Goal: Navigation & Orientation: Find specific page/section

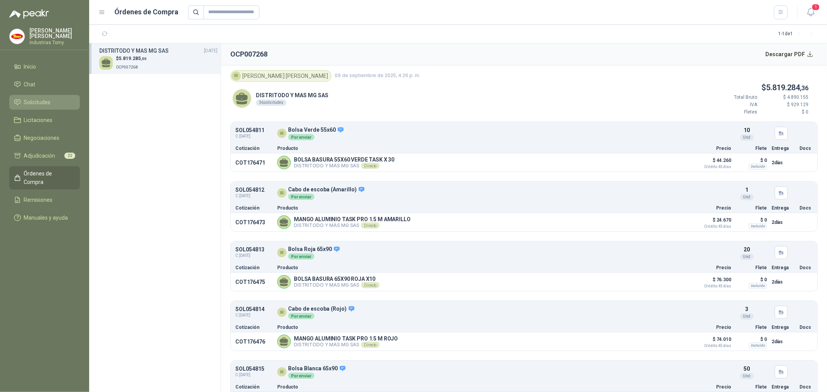
click at [41, 98] on span "Solicitudes" at bounding box center [37, 102] width 27 height 9
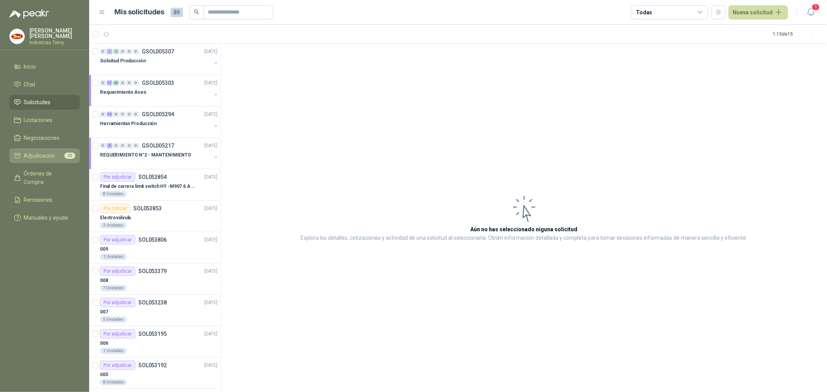
click at [48, 154] on span "Adjudicación" at bounding box center [39, 156] width 31 height 9
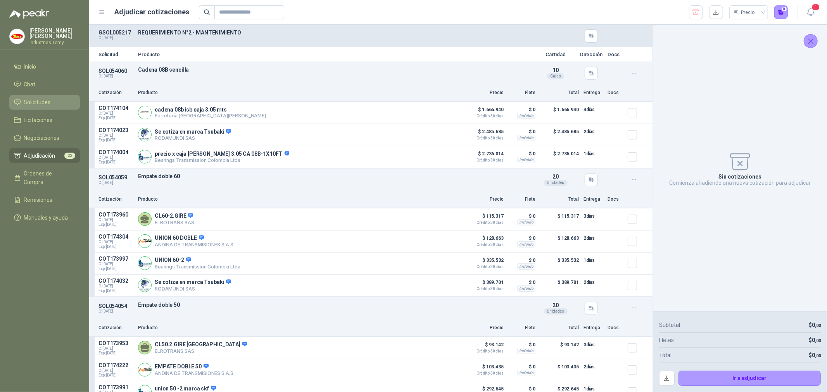
click at [52, 104] on li "Solicitudes" at bounding box center [44, 102] width 61 height 9
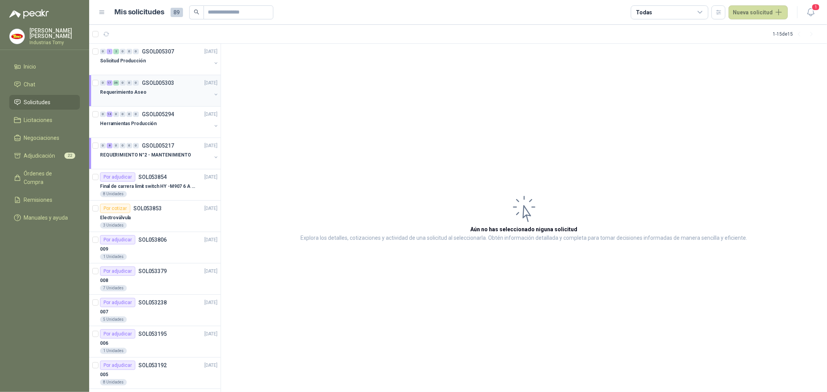
click at [156, 91] on div "Requerimiento Aseo" at bounding box center [155, 92] width 111 height 9
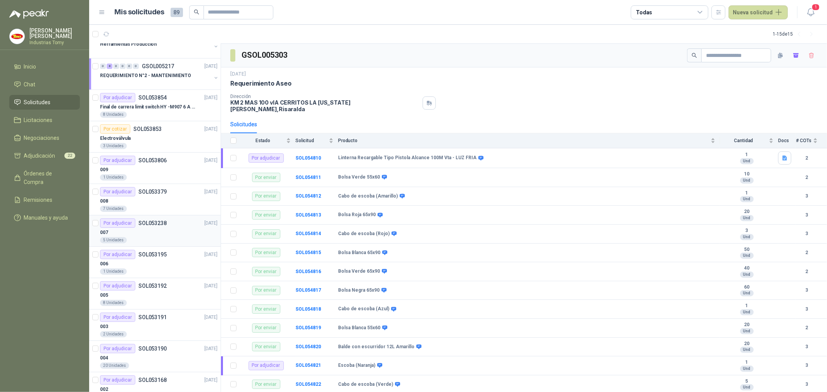
scroll to position [133, 0]
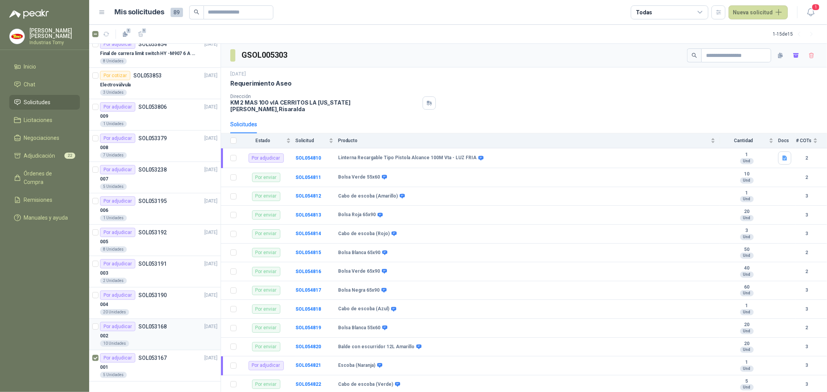
click at [99, 325] on article "Por adjudicar SOL053168 [DATE] 002 10 Unidades" at bounding box center [154, 334] width 131 height 31
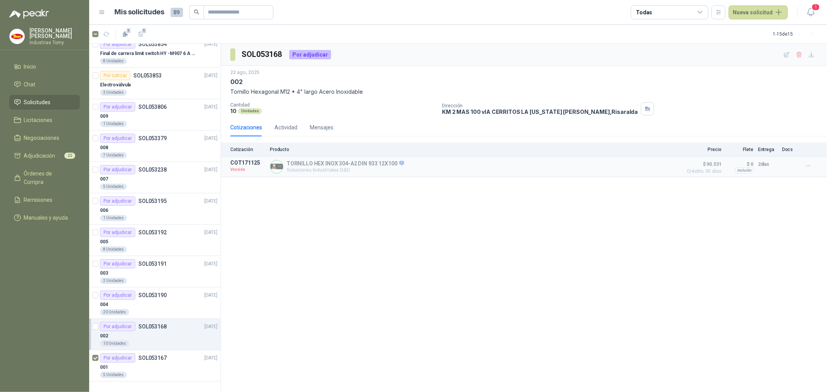
click at [161, 340] on div "002" at bounding box center [159, 336] width 118 height 9
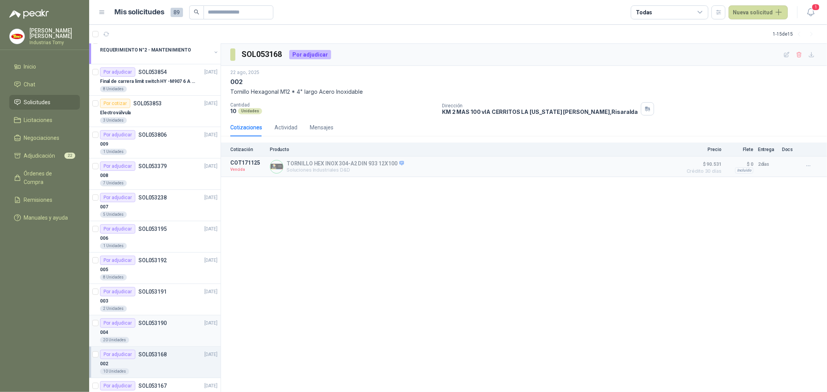
scroll to position [90, 0]
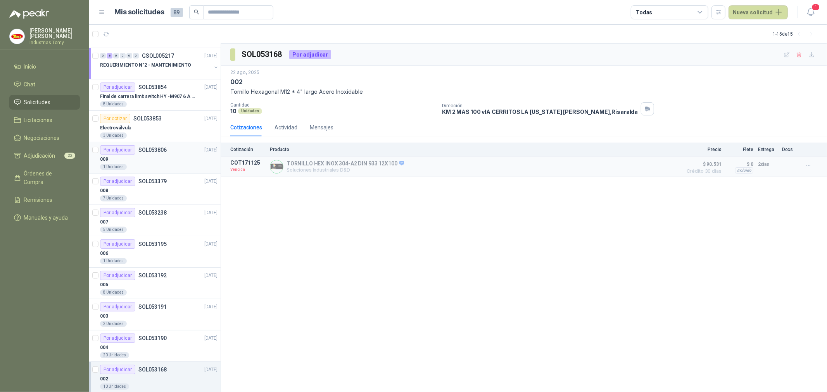
click at [92, 149] on article "Por adjudicar SOL053806 [DATE] 009 1 Unidades" at bounding box center [154, 157] width 131 height 31
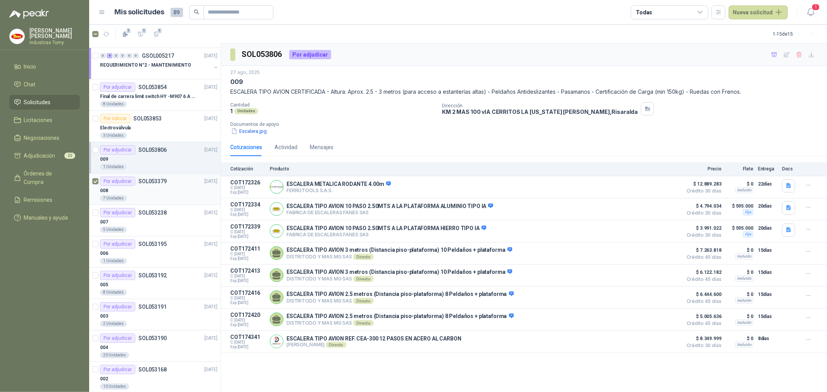
click at [161, 184] on p "SOL053379" at bounding box center [152, 181] width 28 height 5
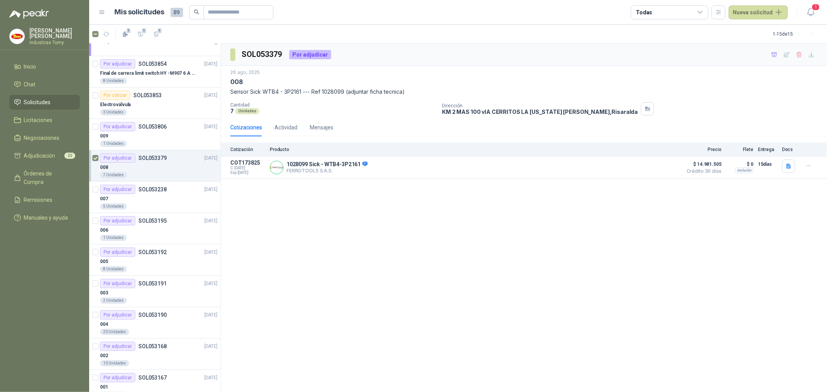
scroll to position [133, 0]
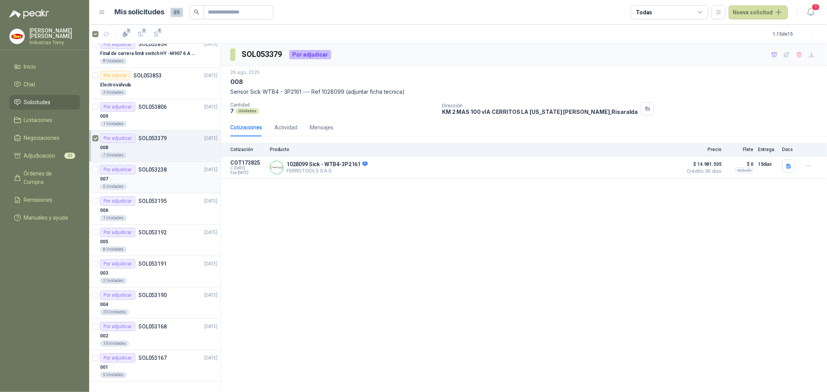
click at [158, 181] on div "007" at bounding box center [159, 179] width 118 height 9
click at [156, 154] on div "7 Unidades" at bounding box center [159, 155] width 118 height 6
click at [342, 225] on div "SOL053379 Por adjudicar [DATE] 008 Sensor Sick WTB4 - 3P2161 --- Ref 1028099 (a…" at bounding box center [524, 218] width 606 height 349
click at [165, 181] on div "007" at bounding box center [159, 179] width 118 height 9
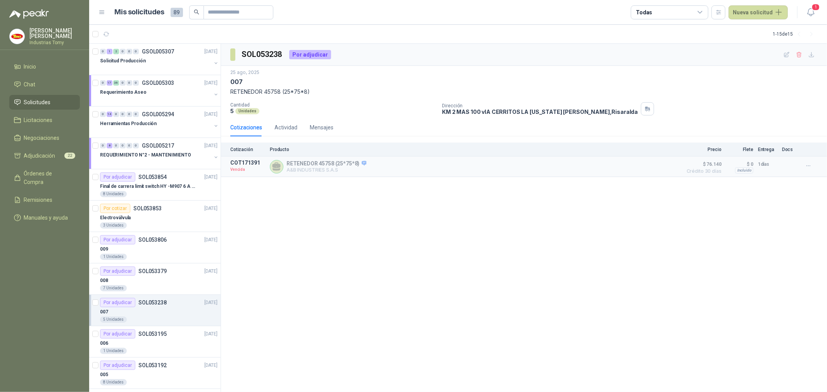
click at [313, 263] on div "SOL053238 Por adjudicar [DATE] 007 RETENEDOR 45758 (25*75*8) Cantidad 5 Unidade…" at bounding box center [524, 218] width 606 height 349
